Goal: Task Accomplishment & Management: Manage account settings

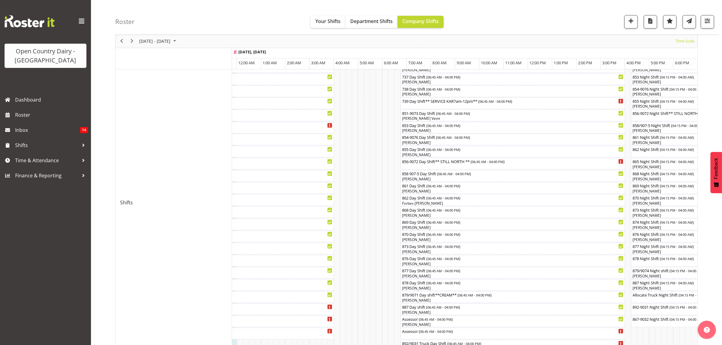
scroll to position [209, 0]
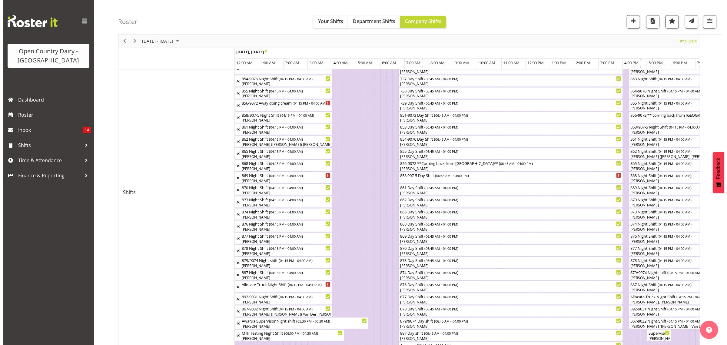
scroll to position [0, 1755]
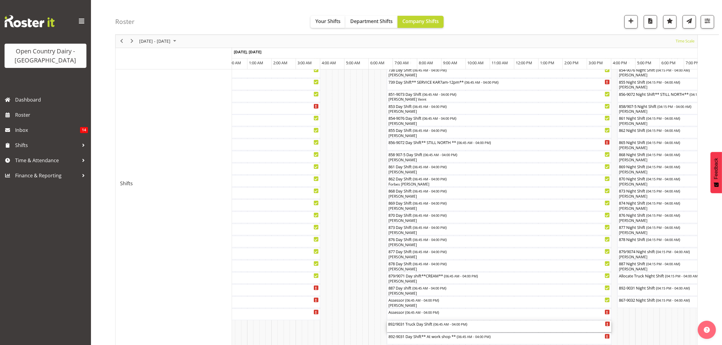
click at [411, 328] on div "892/9031 Truck Day Shift ( 06:45 AM - 04:00 PM )" at bounding box center [499, 327] width 222 height 12
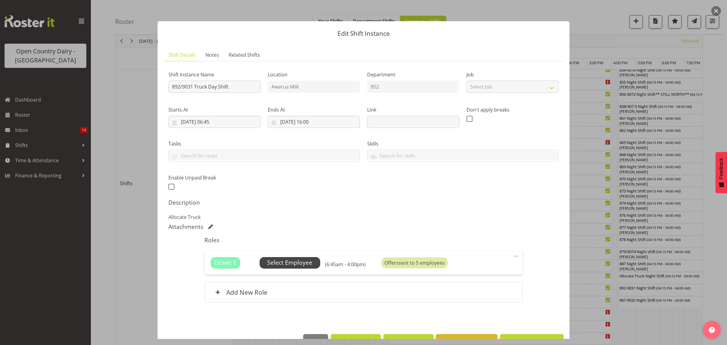
click at [282, 262] on span "Select Employee" at bounding box center [289, 262] width 45 height 9
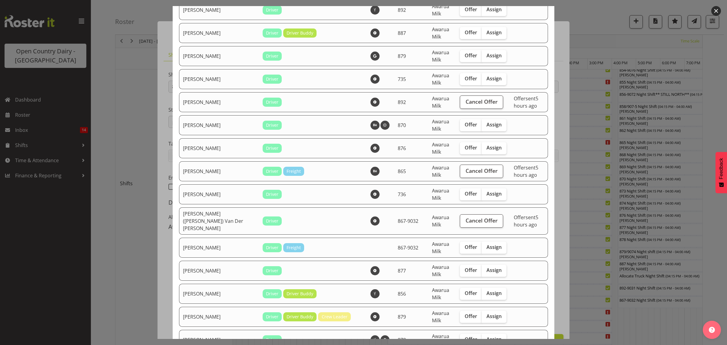
scroll to position [265, 0]
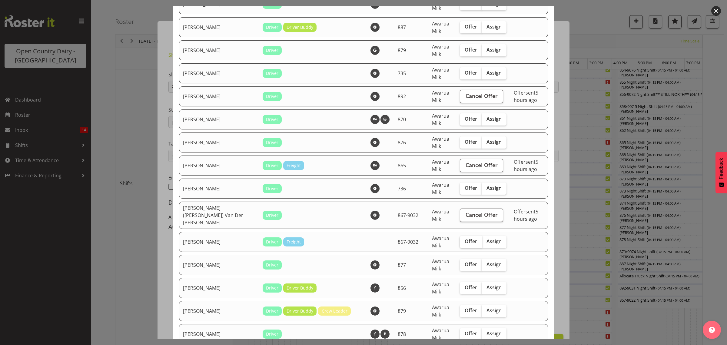
click at [465, 238] on span "Offer" at bounding box center [471, 241] width 12 height 6
click at [460, 239] on input "Offer" at bounding box center [462, 241] width 4 height 4
checkbox input "true"
click at [460, 259] on label "Offer" at bounding box center [471, 265] width 22 height 12
click at [460, 262] on input "Offer" at bounding box center [462, 264] width 4 height 4
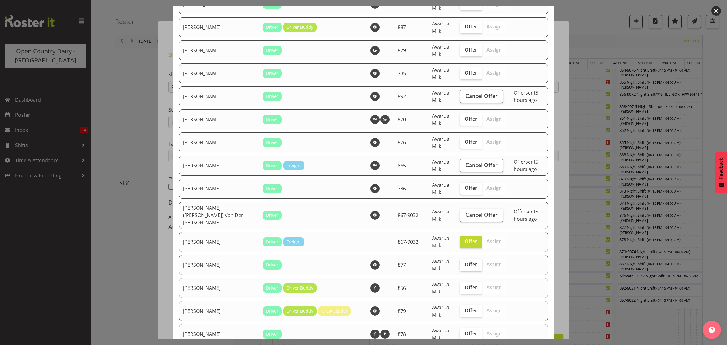
checkbox input "true"
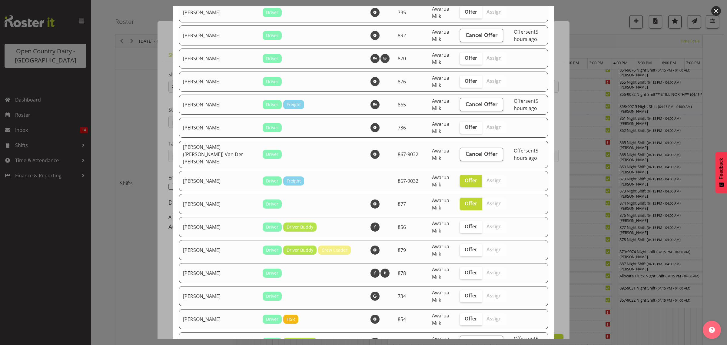
scroll to position [379, 0]
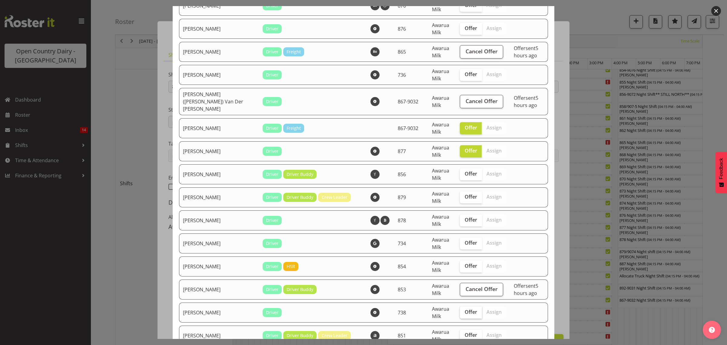
click at [465, 309] on span "Offer" at bounding box center [471, 312] width 12 height 6
click at [460, 310] on input "Offer" at bounding box center [462, 312] width 4 height 4
checkbox input "true"
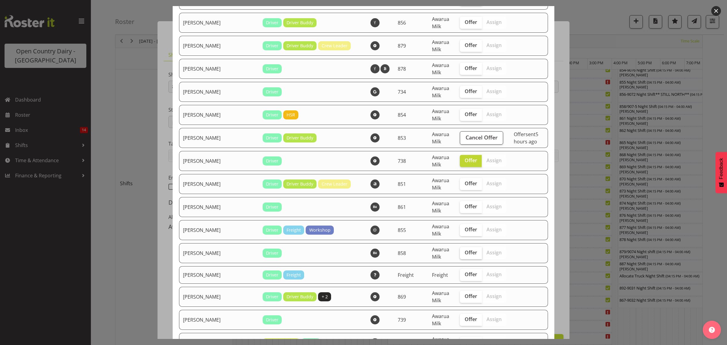
click at [465, 249] on span "Offer" at bounding box center [471, 252] width 12 height 6
click at [460, 251] on input "Offer" at bounding box center [462, 253] width 4 height 4
checkbox input "true"
click at [465, 316] on span "Offer" at bounding box center [471, 319] width 12 height 6
click at [460, 317] on input "Offer" at bounding box center [462, 319] width 4 height 4
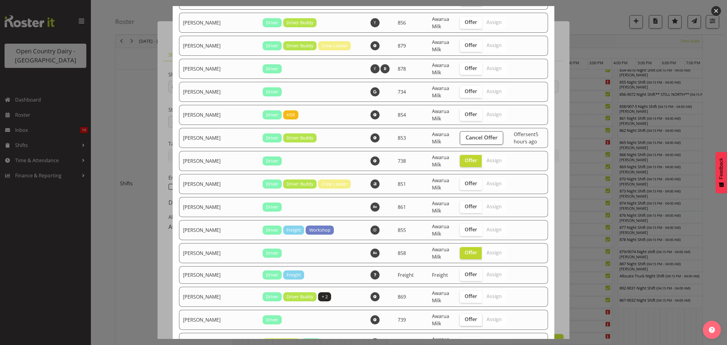
checkbox input "true"
click at [465, 293] on span "Offer" at bounding box center [471, 296] width 12 height 6
click at [460, 294] on input "Offer" at bounding box center [462, 296] width 4 height 4
checkbox input "true"
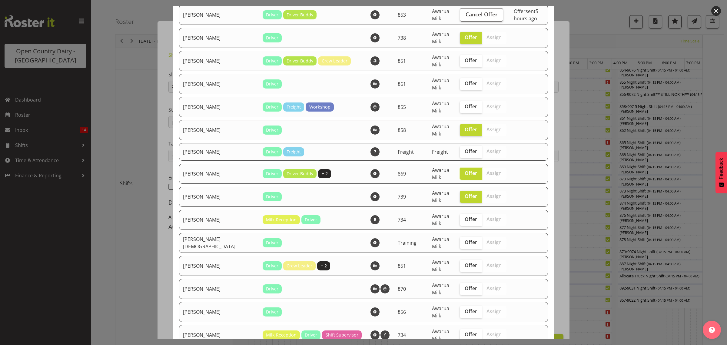
scroll to position [682, 0]
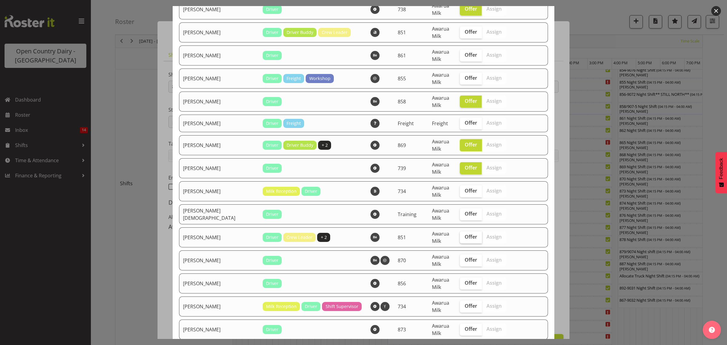
click at [465, 234] on span "Offer" at bounding box center [471, 237] width 12 height 6
click at [460, 235] on input "Offer" at bounding box center [462, 237] width 4 height 4
checkbox input "true"
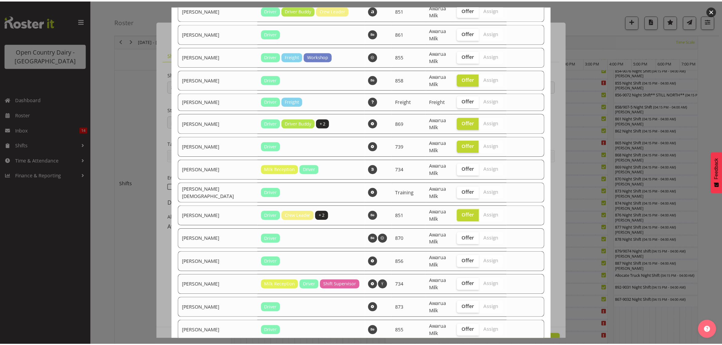
scroll to position [734, 0]
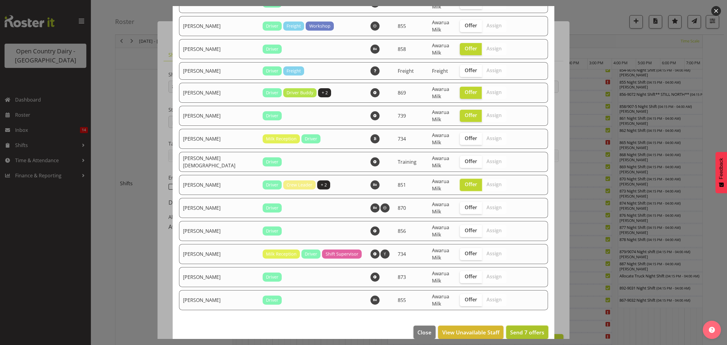
click at [515, 329] on span "Send 7 offers" at bounding box center [527, 332] width 34 height 7
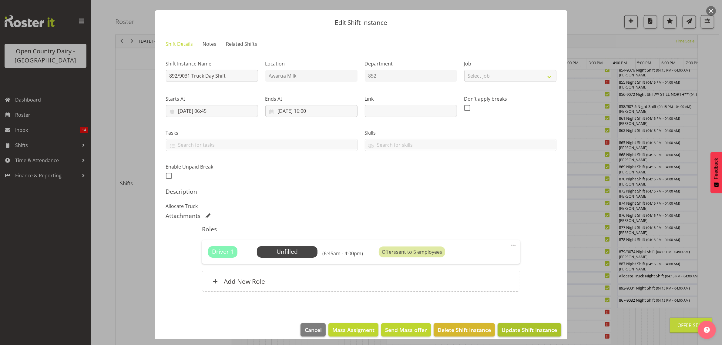
scroll to position [18, 0]
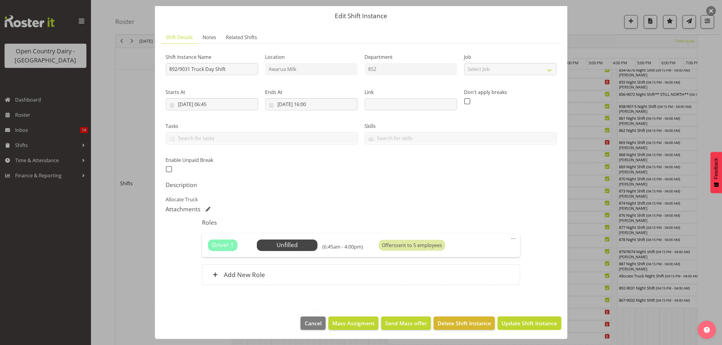
click at [517, 325] on span "Update Shift Instance" at bounding box center [528, 323] width 55 height 8
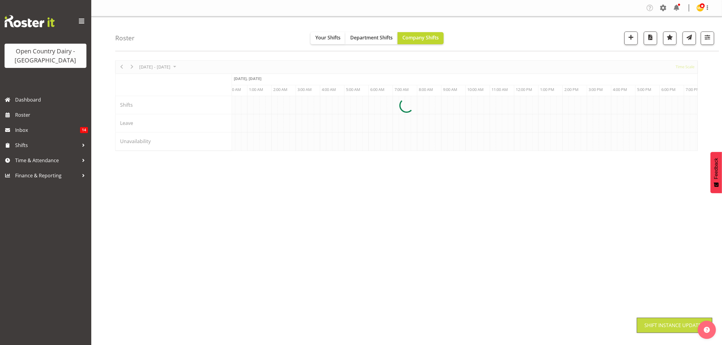
scroll to position [0, 0]
